Goal: Task Accomplishment & Management: Manage account settings

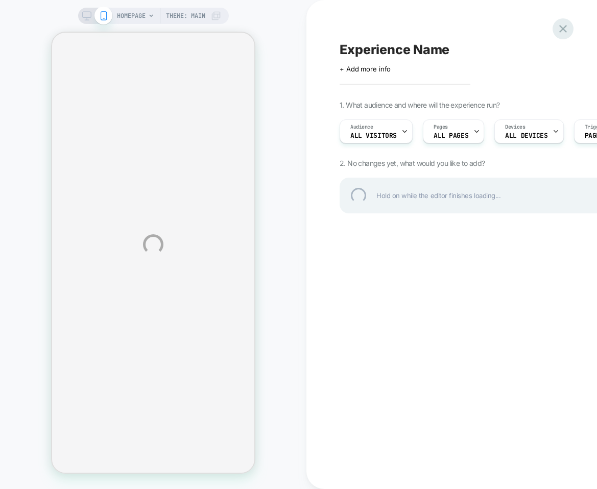
click at [565, 22] on div at bounding box center [563, 28] width 21 height 21
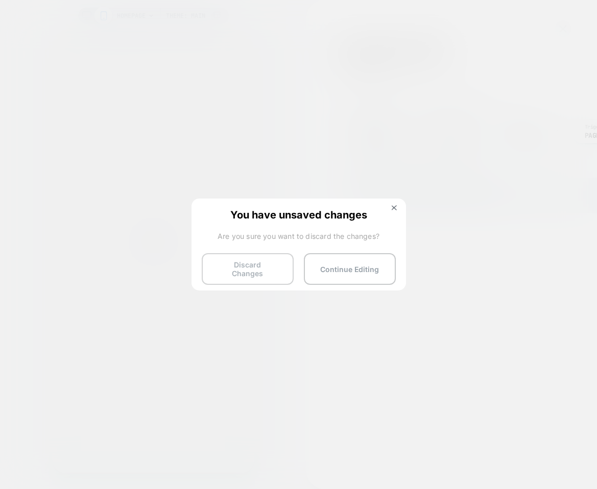
click at [266, 255] on button "Discard Changes" at bounding box center [248, 269] width 92 height 32
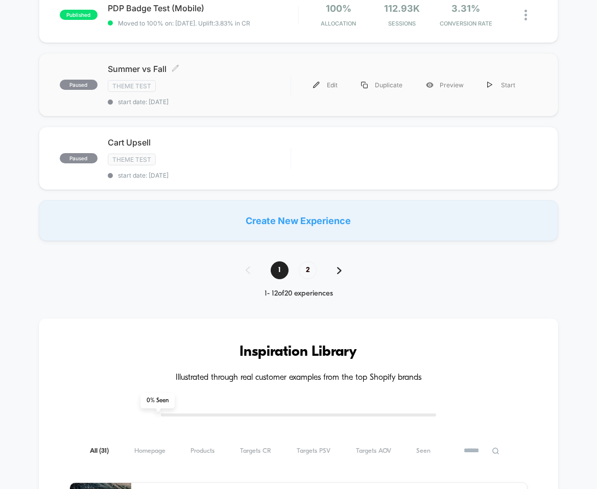
scroll to position [722, 0]
click at [303, 270] on span "2" at bounding box center [308, 271] width 18 height 18
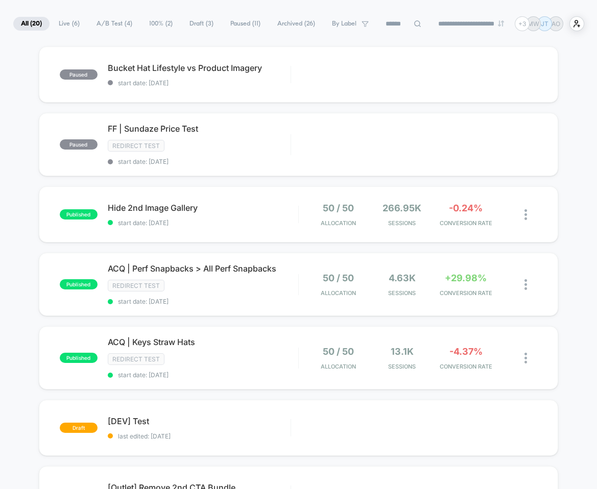
scroll to position [0, 0]
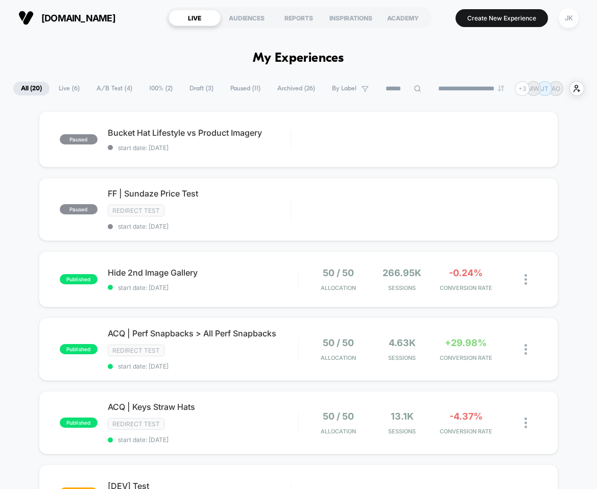
click at [199, 89] on span "Draft ( 3 )" at bounding box center [201, 89] width 39 height 14
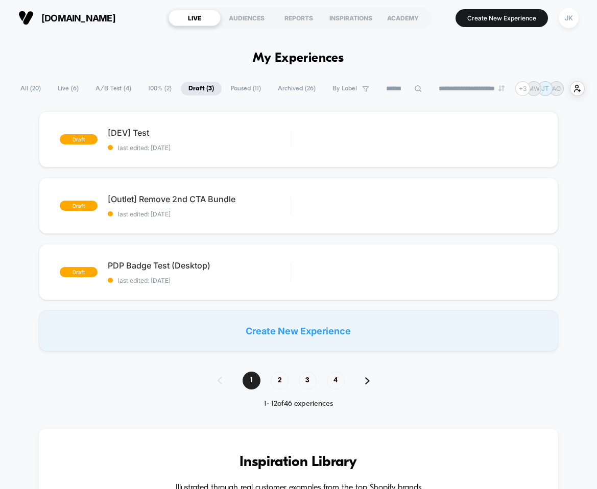
click at [65, 88] on span "Live ( 6 )" at bounding box center [68, 89] width 36 height 14
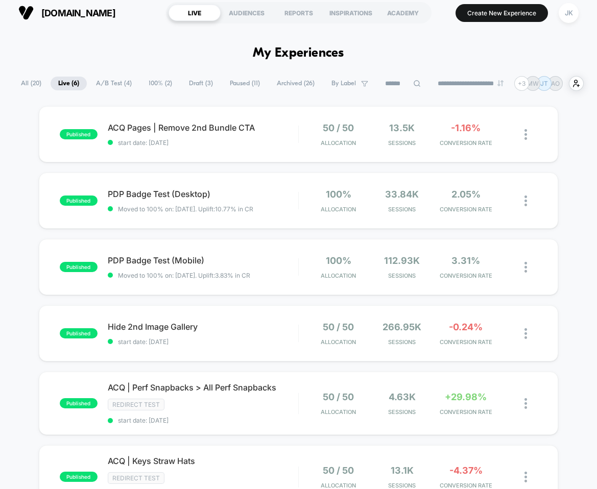
scroll to position [2, 0]
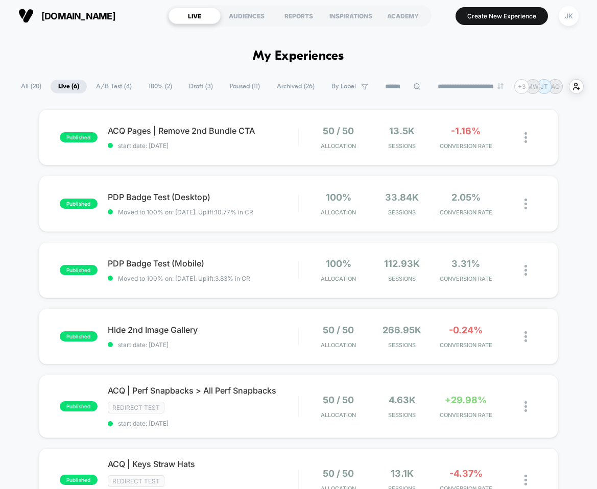
click at [28, 85] on span "All ( 20 )" at bounding box center [31, 87] width 36 height 14
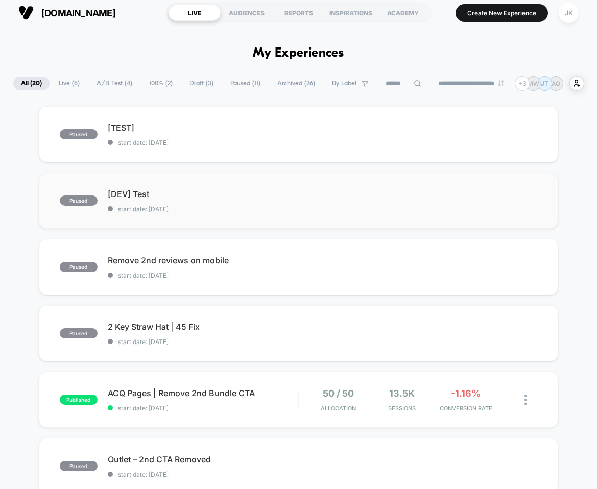
scroll to position [0, 0]
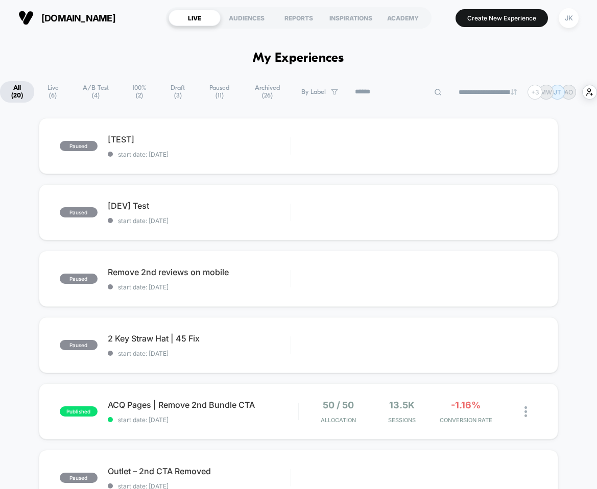
click at [416, 90] on div at bounding box center [398, 92] width 102 height 12
type input "********"
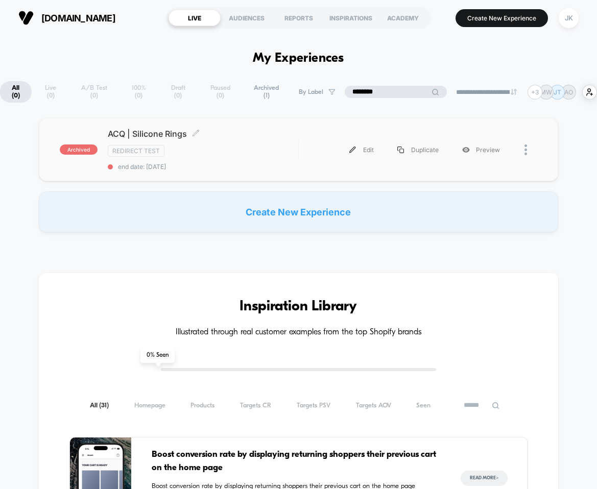
click at [163, 133] on span "ACQ | Silicone Rings Click to edit experience details" at bounding box center [203, 134] width 191 height 10
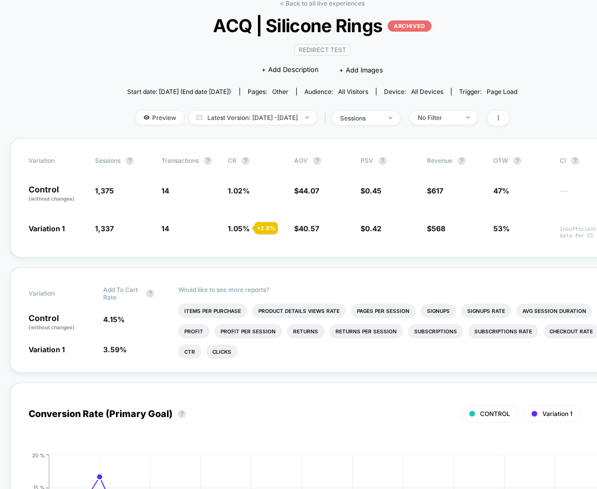
scroll to position [35, 0]
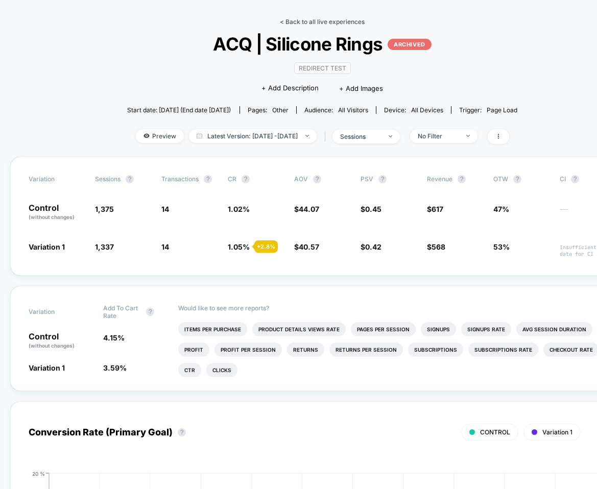
click at [294, 20] on link "< Back to all live experiences" at bounding box center [322, 22] width 85 height 8
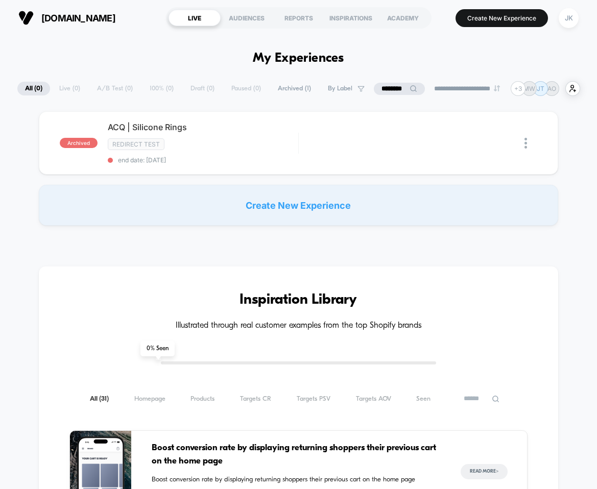
click at [389, 89] on input "********" at bounding box center [399, 89] width 51 height 12
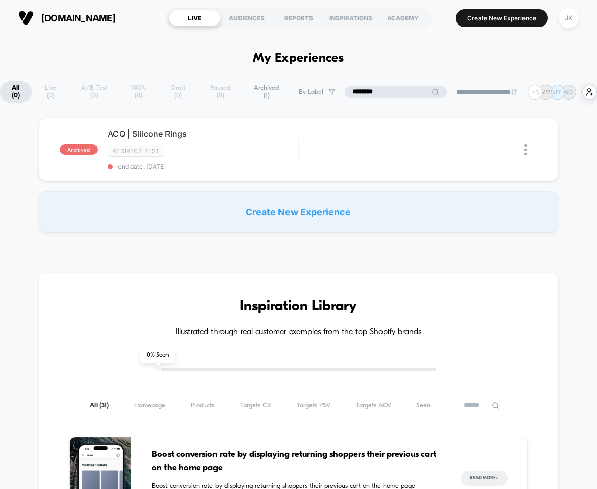
click at [389, 89] on input "********" at bounding box center [396, 92] width 102 height 12
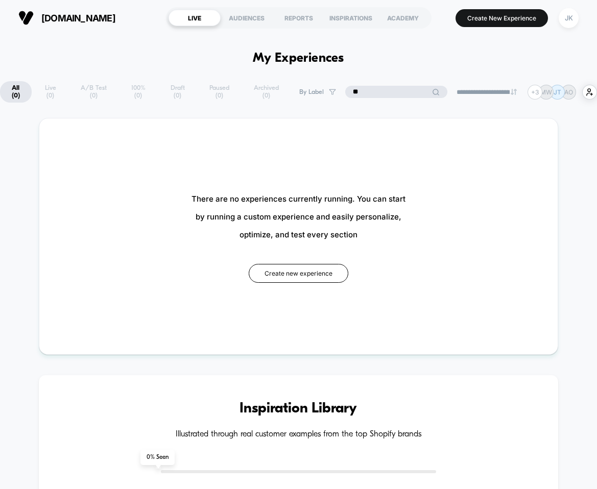
type input "*"
